Goal: Task Accomplishment & Management: Use online tool/utility

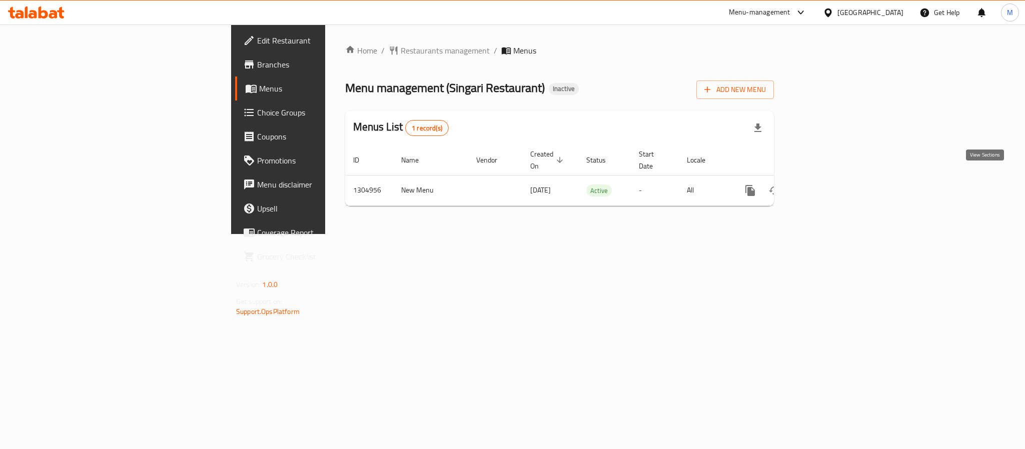
click at [827, 186] on icon "enhanced table" at bounding box center [822, 190] width 9 height 9
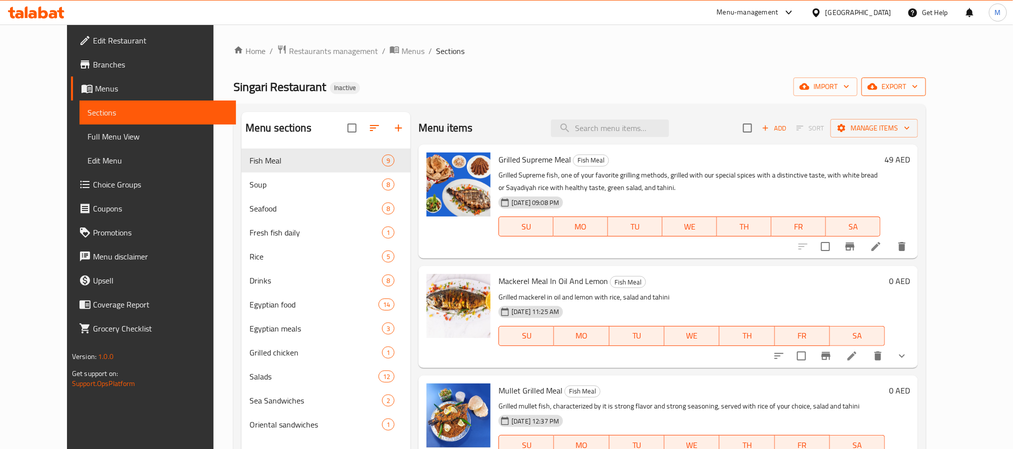
click at [926, 78] on button "export" at bounding box center [894, 87] width 65 height 19
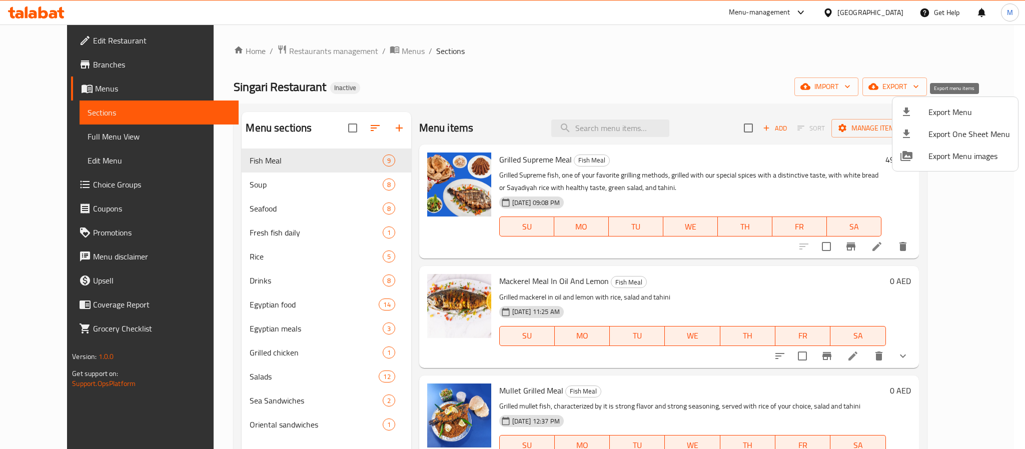
click at [934, 116] on span "Export Menu" at bounding box center [969, 112] width 82 height 12
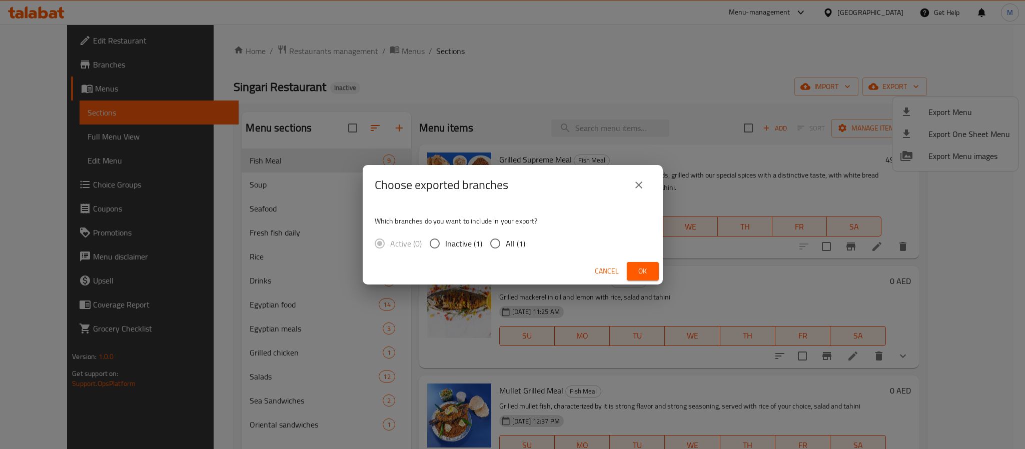
click at [501, 254] on input "All (1)" at bounding box center [495, 243] width 21 height 21
radio input "true"
click at [643, 269] on span "Ok" at bounding box center [643, 271] width 16 height 13
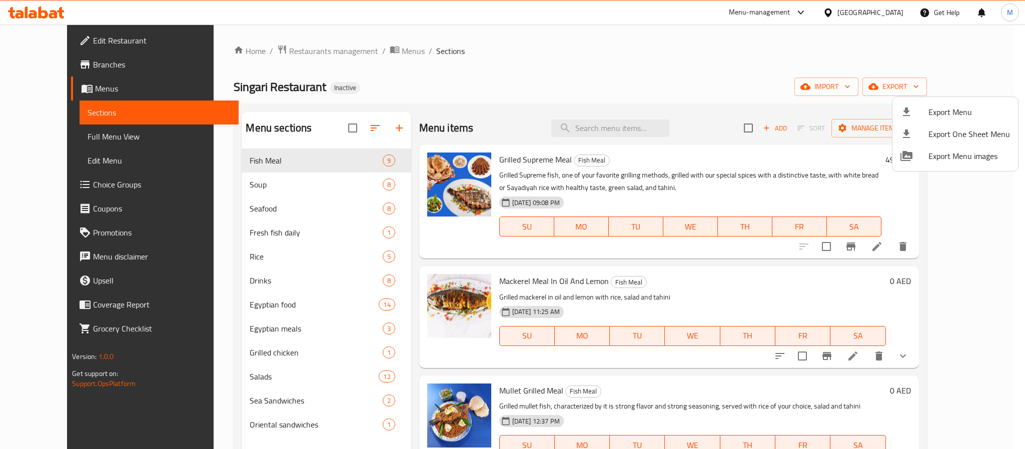
click at [866, 17] on div at bounding box center [512, 224] width 1025 height 449
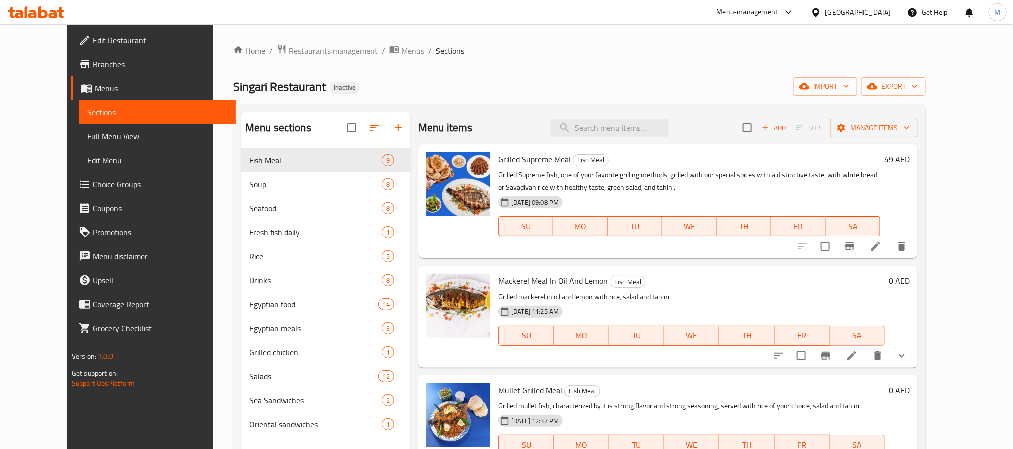
click at [866, 17] on div "[GEOGRAPHIC_DATA]" at bounding box center [859, 12] width 66 height 11
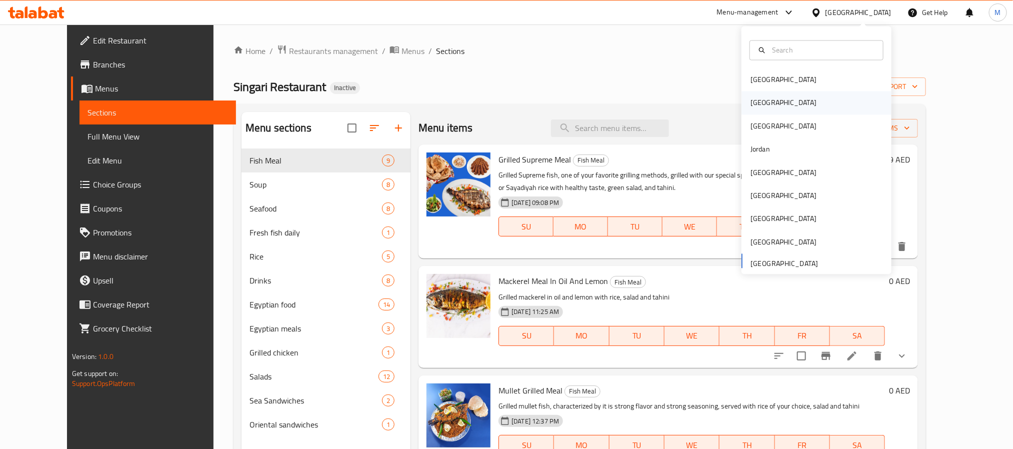
click at [781, 97] on div "[GEOGRAPHIC_DATA]" at bounding box center [817, 103] width 150 height 23
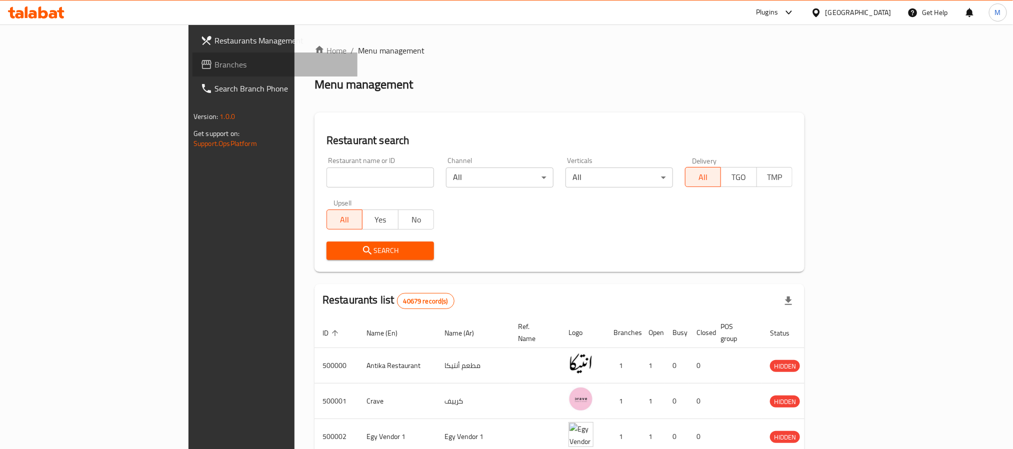
click at [215, 68] on span "Branches" at bounding box center [282, 65] width 135 height 12
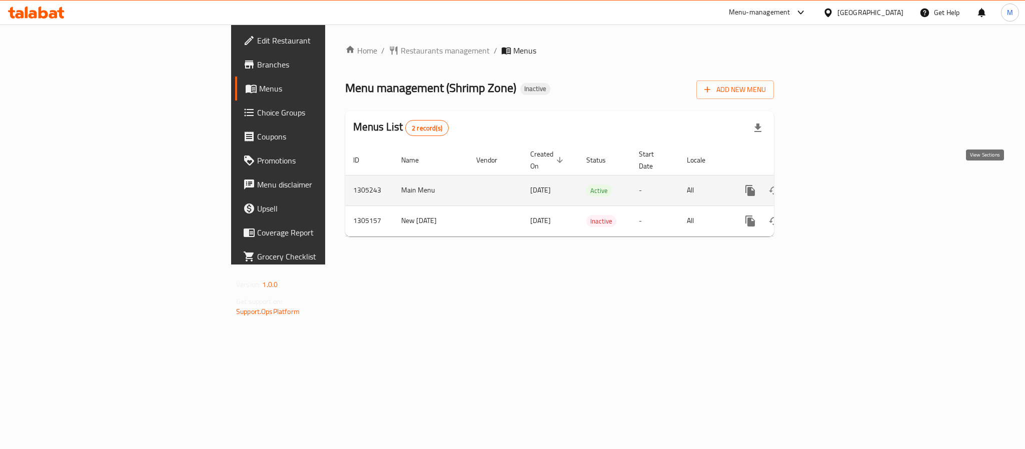
click at [828, 185] on icon "enhanced table" at bounding box center [822, 191] width 12 height 12
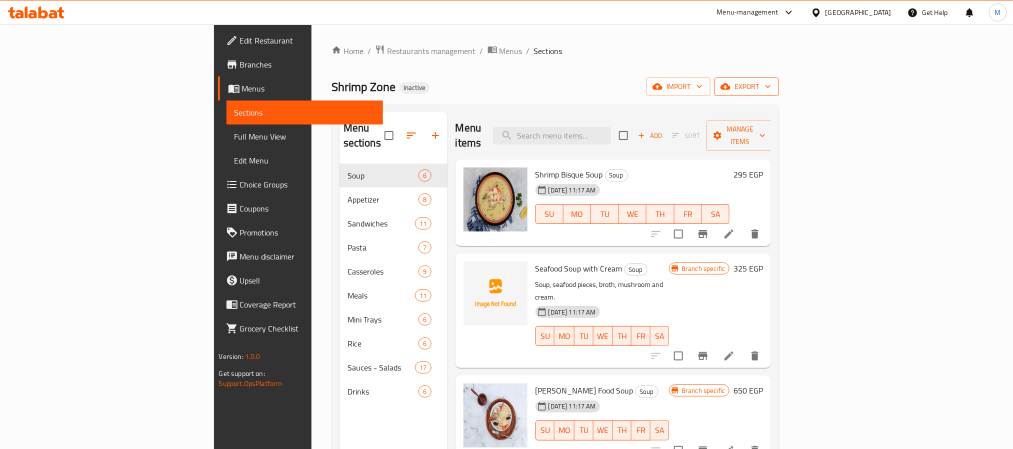
click at [771, 90] on span "export" at bounding box center [747, 87] width 49 height 13
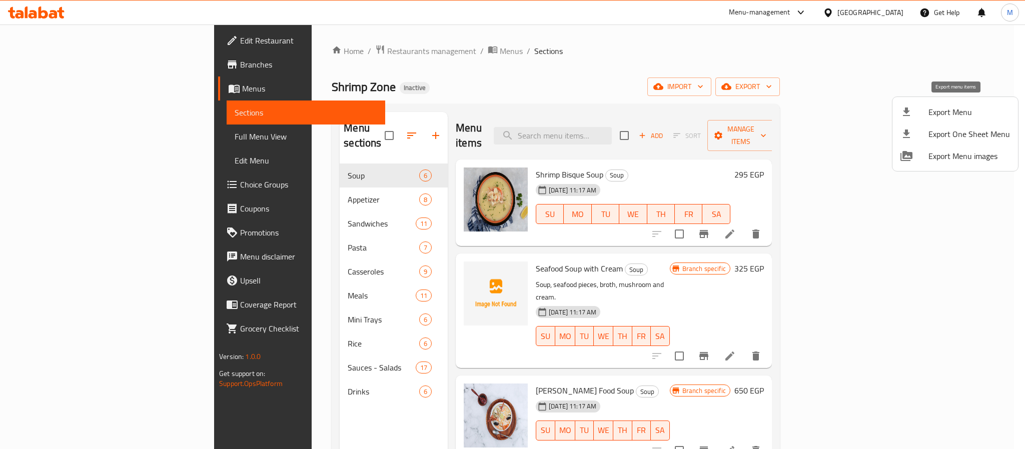
click at [932, 112] on span "Export Menu" at bounding box center [969, 112] width 82 height 12
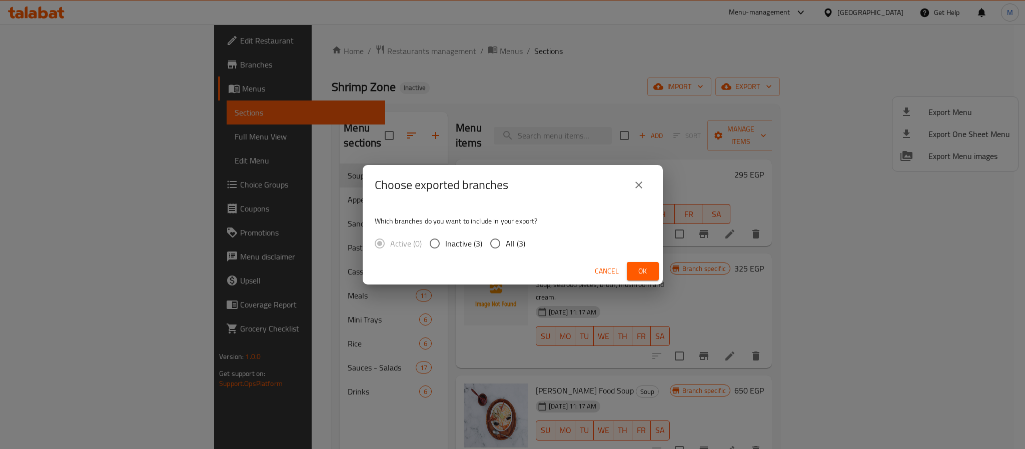
drag, startPoint x: 513, startPoint y: 241, endPoint x: 590, endPoint y: 257, distance: 78.3
click at [512, 241] on span "All (3)" at bounding box center [516, 244] width 20 height 12
click at [506, 241] on input "All (3)" at bounding box center [495, 243] width 21 height 21
radio input "true"
click at [630, 266] on button "Ok" at bounding box center [643, 271] width 32 height 19
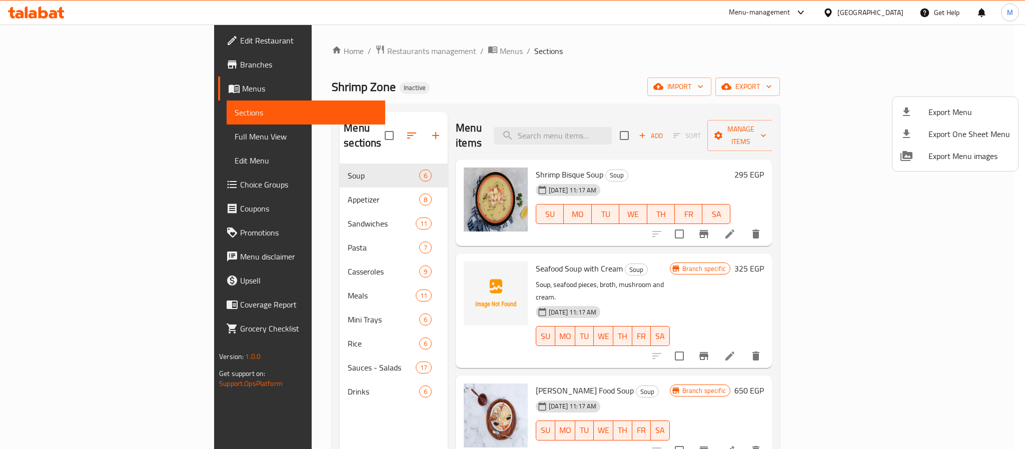
click at [892, 17] on div at bounding box center [512, 224] width 1025 height 449
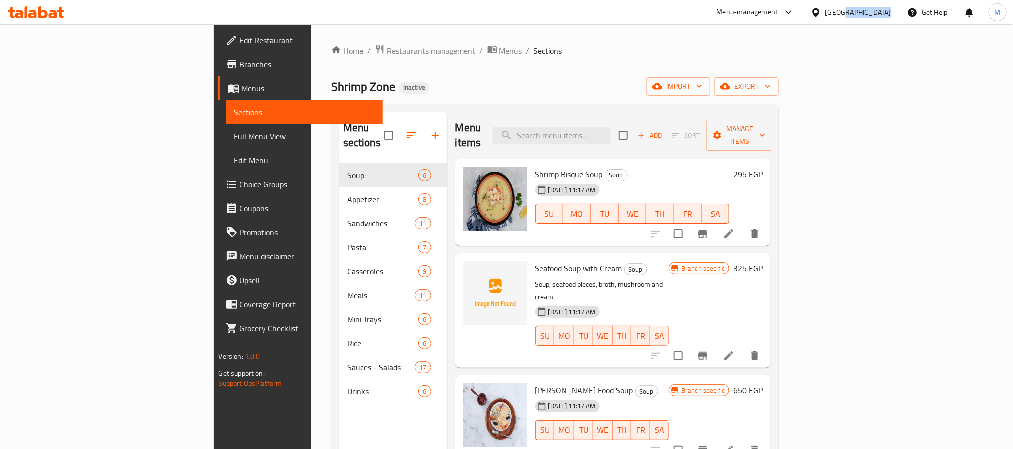
click at [892, 17] on div "[GEOGRAPHIC_DATA]" at bounding box center [851, 13] width 97 height 24
click at [884, 8] on div "[GEOGRAPHIC_DATA]" at bounding box center [859, 12] width 66 height 11
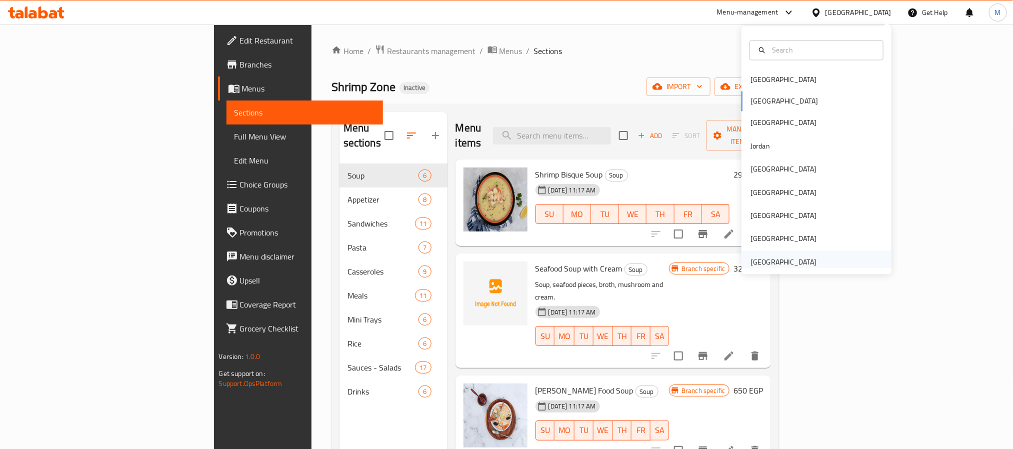
click at [797, 263] on div "[GEOGRAPHIC_DATA]" at bounding box center [784, 262] width 66 height 11
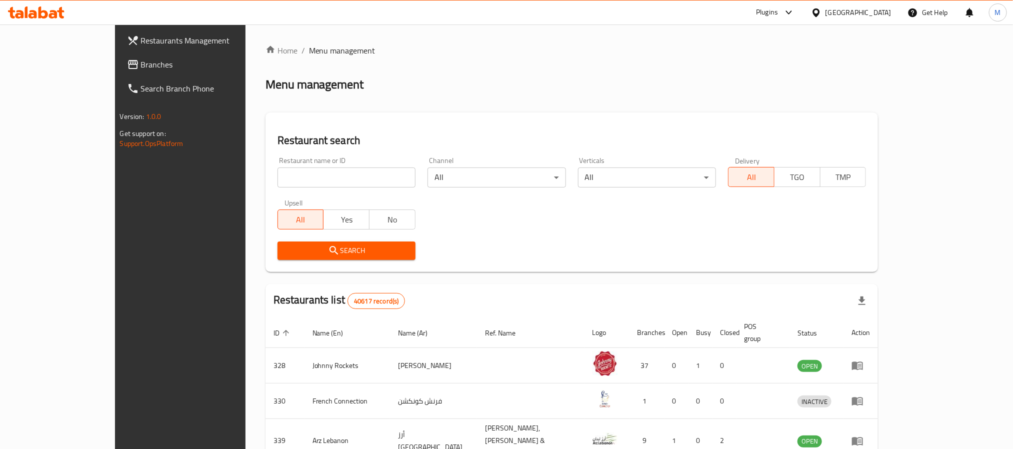
click at [141, 65] on span "Branches" at bounding box center [208, 65] width 135 height 12
